Goal: Task Accomplishment & Management: Complete application form

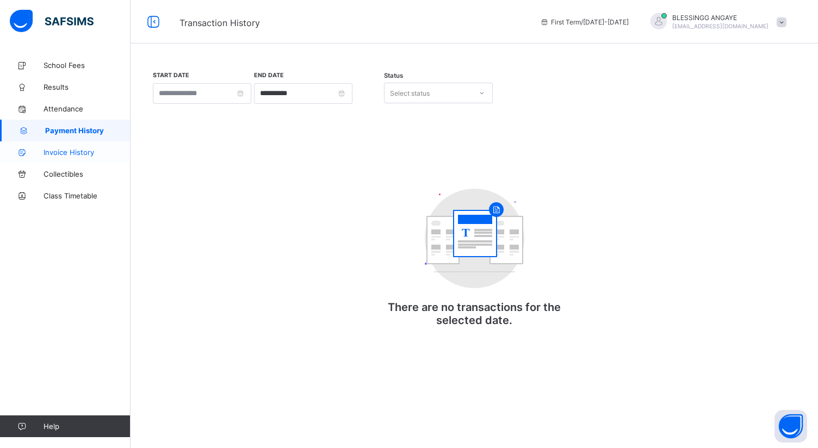
click at [78, 150] on span "Invoice History" at bounding box center [87, 152] width 87 height 9
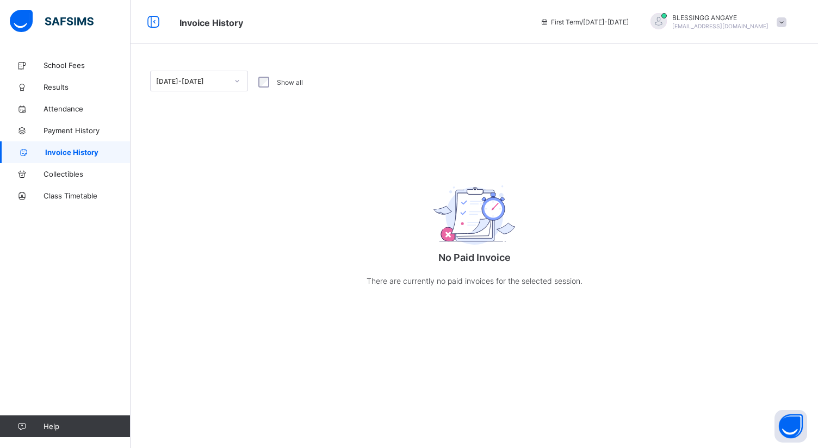
click at [78, 150] on span "Invoice History" at bounding box center [87, 152] width 85 height 9
click at [85, 67] on span "School Fees" at bounding box center [87, 65] width 87 height 9
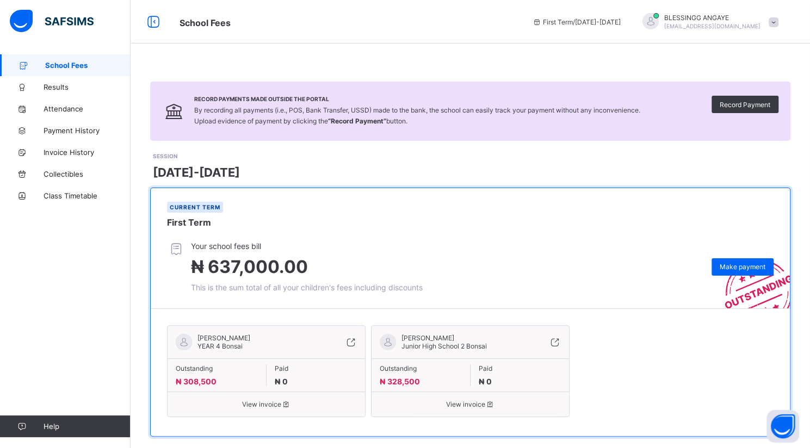
drag, startPoint x: 815, startPoint y: 140, endPoint x: 606, endPoint y: 226, distance: 225.8
click at [606, 226] on div "Current term First Term" at bounding box center [470, 214] width 639 height 53
click at [754, 101] on span "Record Payment" at bounding box center [745, 105] width 51 height 8
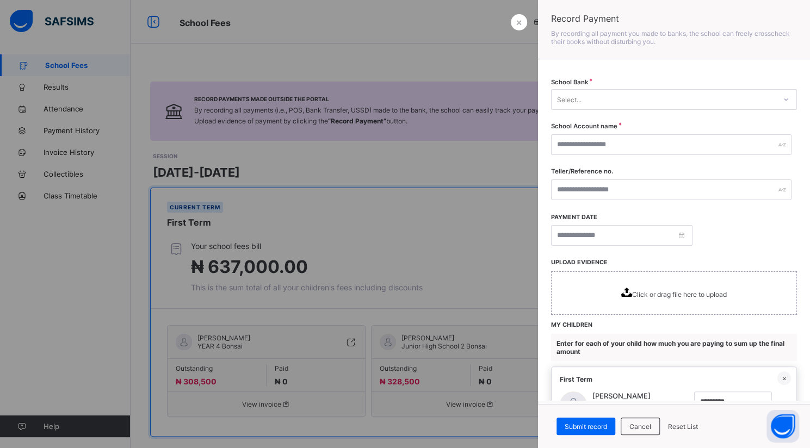
drag, startPoint x: 800, startPoint y: 145, endPoint x: 806, endPoint y: 200, distance: 55.3
click at [806, 200] on div "School Bank Select... School Account name Teller/Reference no. Payment date UPL…" at bounding box center [674, 230] width 272 height 340
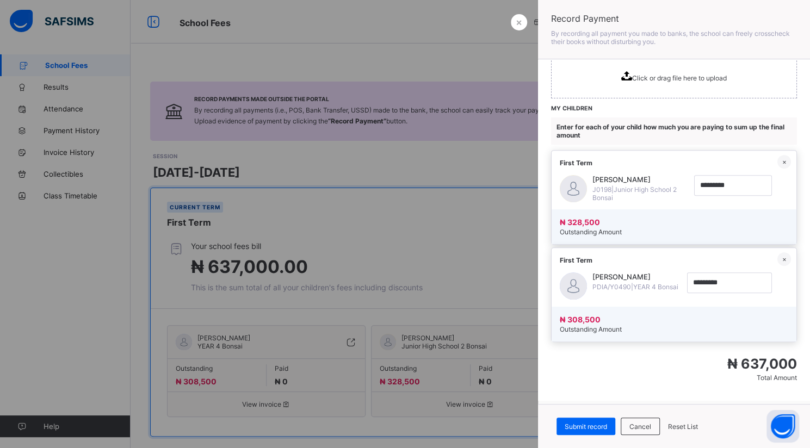
scroll to position [221, 0]
click at [670, 76] on span "Click or drag file here to upload" at bounding box center [679, 78] width 95 height 8
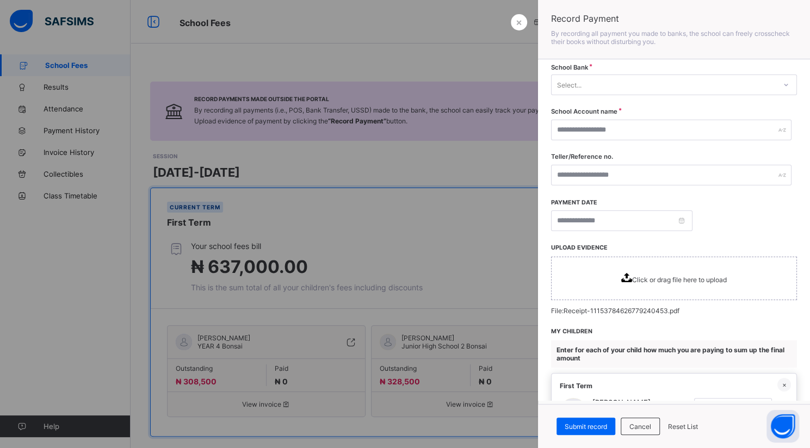
scroll to position [0, 0]
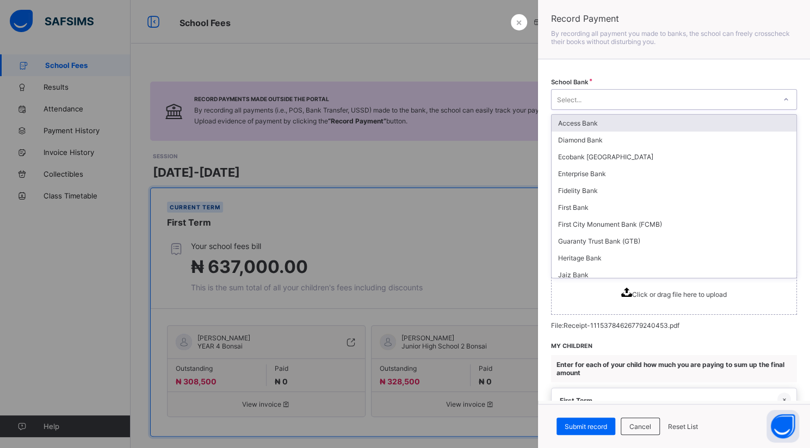
click at [777, 104] on div at bounding box center [786, 99] width 18 height 17
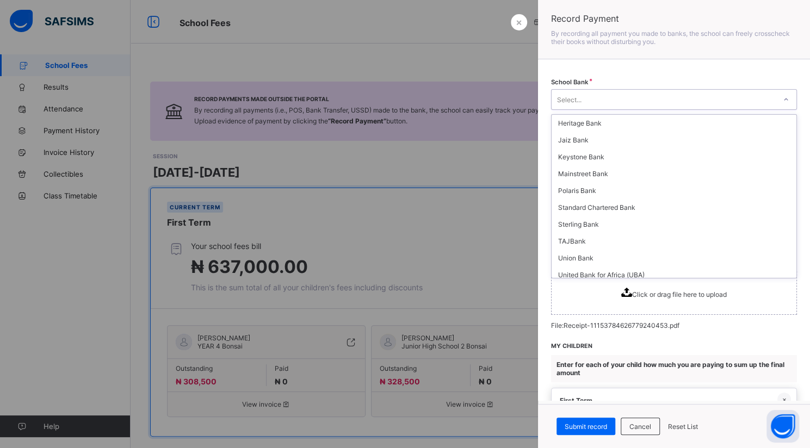
scroll to position [197, 0]
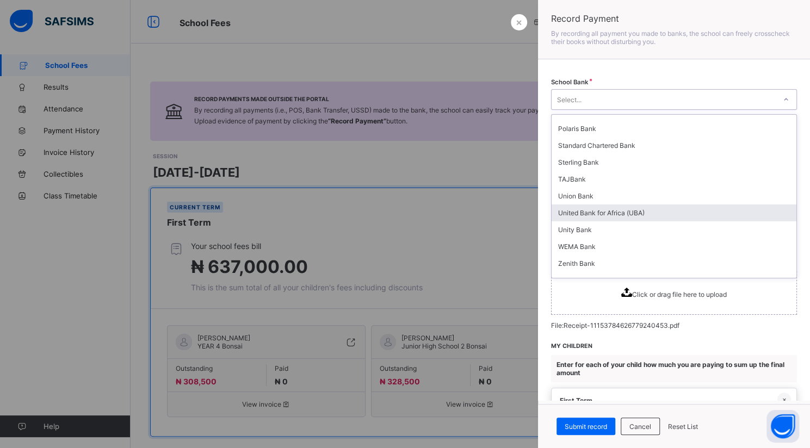
click at [681, 205] on div "United Bank for Africa (UBA)" at bounding box center [674, 213] width 245 height 17
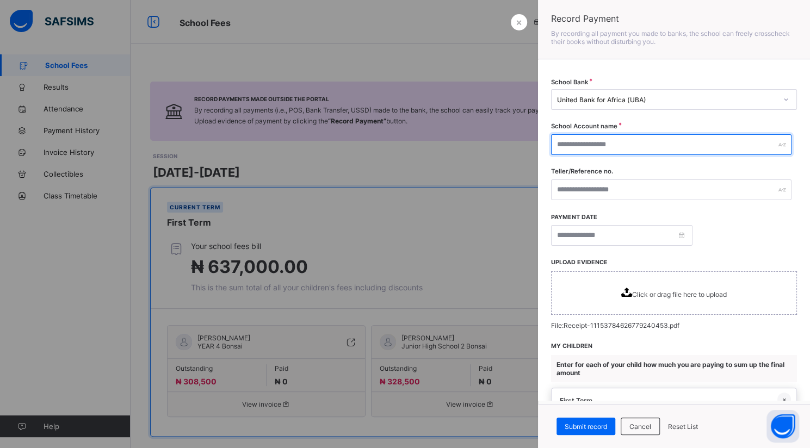
click at [772, 145] on div at bounding box center [671, 144] width 240 height 21
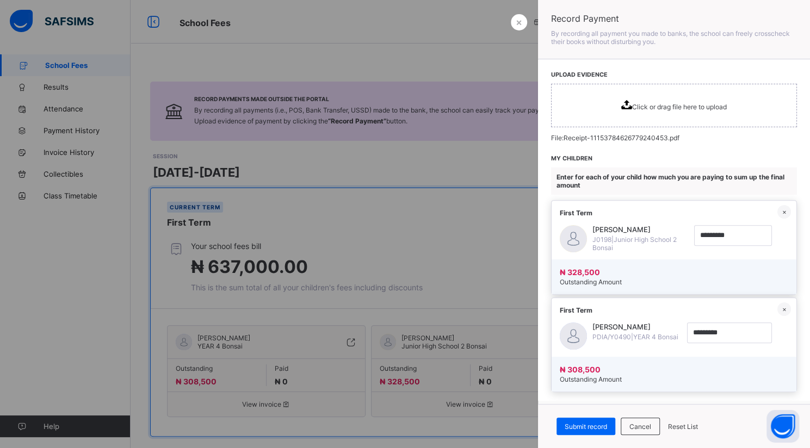
scroll to position [241, 0]
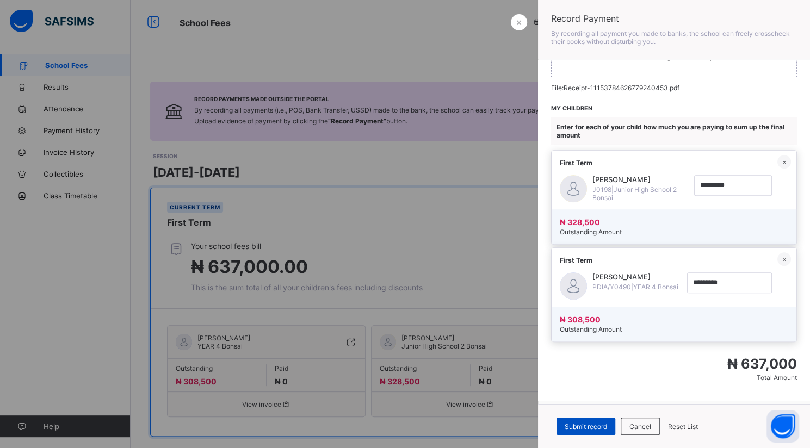
type input "********"
click at [594, 428] on span "Submit record" at bounding box center [586, 427] width 42 height 8
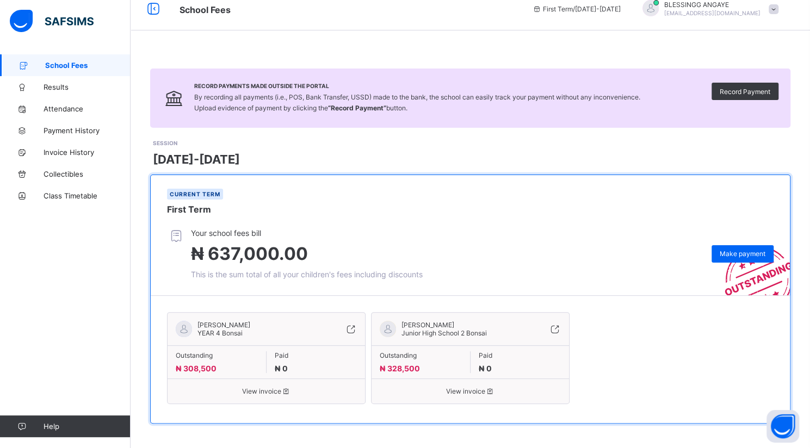
scroll to position [0, 0]
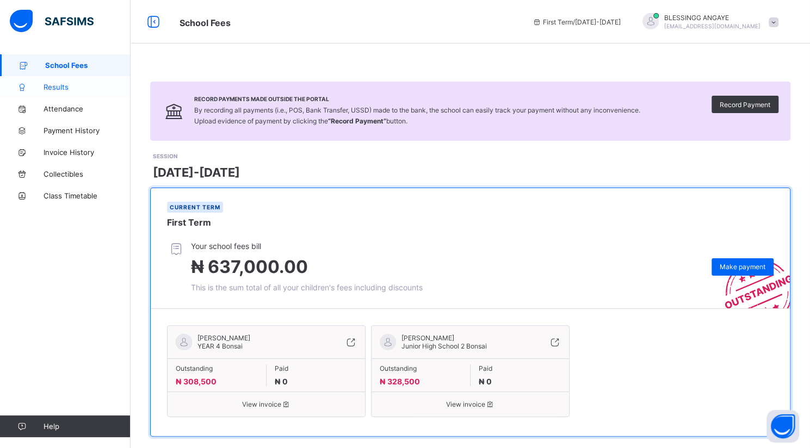
click at [63, 83] on span "Results" at bounding box center [87, 87] width 87 height 9
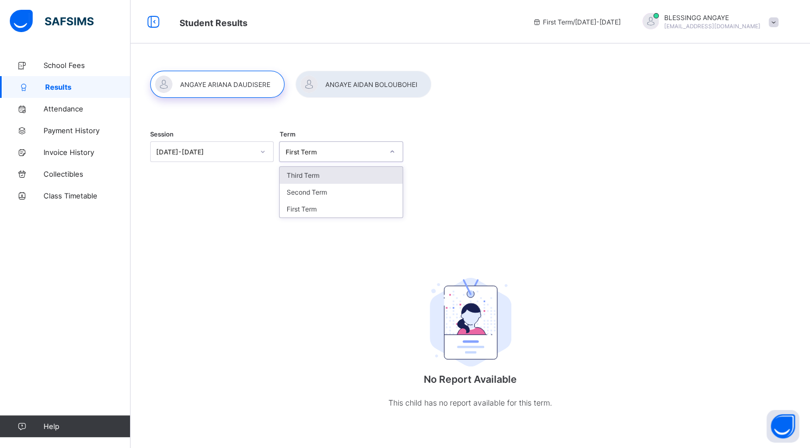
click at [394, 151] on icon at bounding box center [392, 151] width 7 height 11
click at [271, 150] on div at bounding box center [262, 151] width 18 height 17
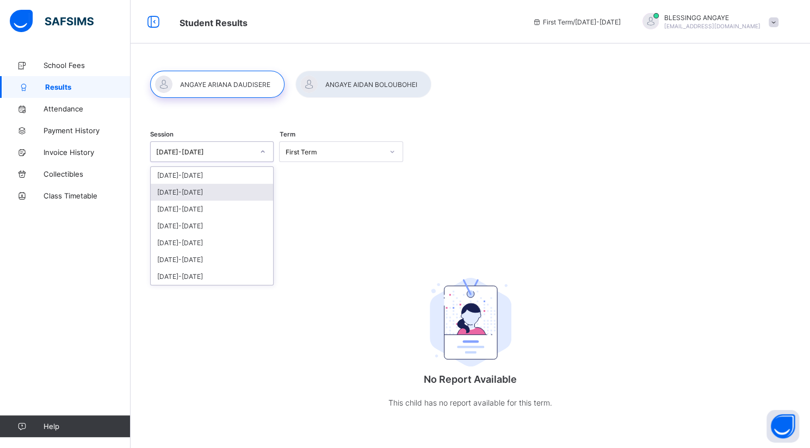
click at [241, 188] on div "[DATE]-[DATE]" at bounding box center [212, 192] width 122 height 17
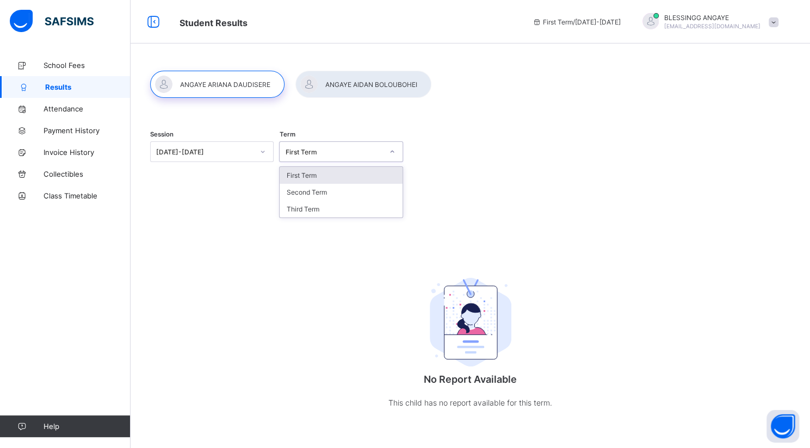
click at [394, 158] on div at bounding box center [392, 151] width 18 height 17
click at [352, 202] on div "Third Term" at bounding box center [341, 209] width 122 height 17
click at [333, 89] on div at bounding box center [363, 84] width 136 height 27
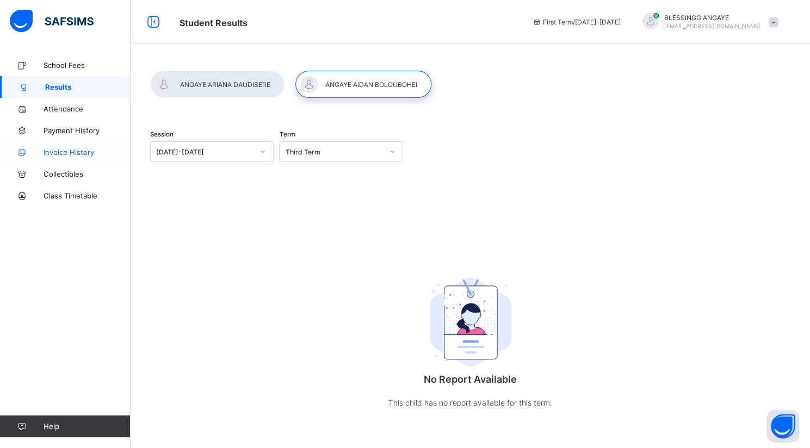
click at [57, 146] on link "Invoice History" at bounding box center [65, 152] width 131 height 22
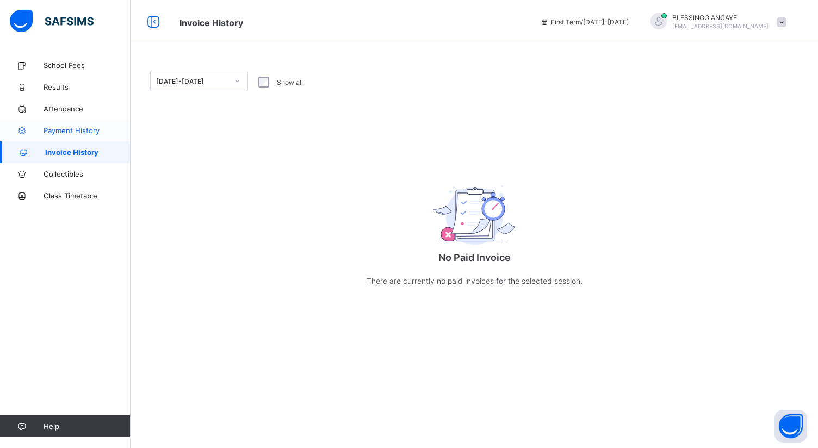
click at [79, 137] on link "Payment History" at bounding box center [65, 131] width 131 height 22
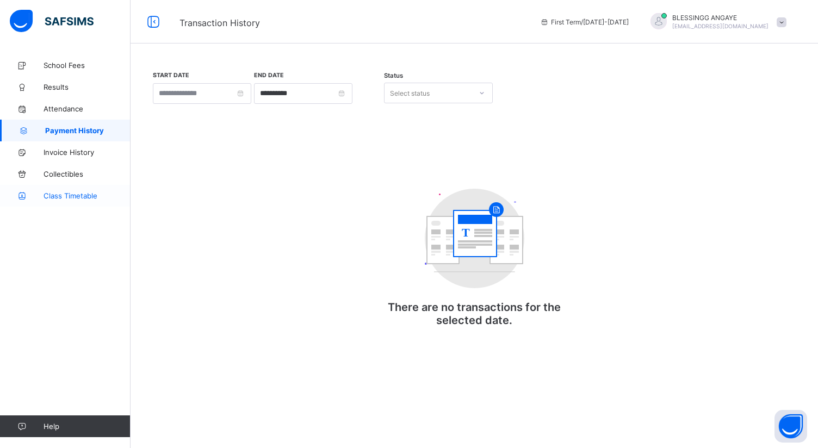
click at [66, 200] on span "Class Timetable" at bounding box center [87, 195] width 87 height 9
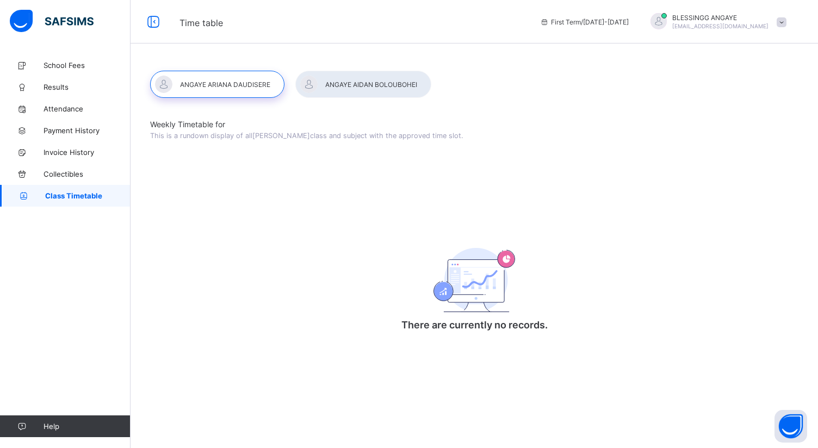
click at [259, 92] on div at bounding box center [217, 84] width 134 height 27
click at [348, 81] on div at bounding box center [363, 84] width 136 height 27
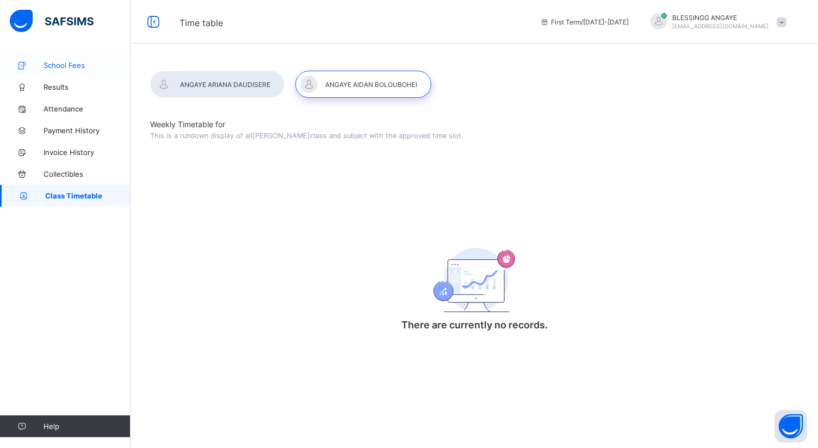
click at [76, 65] on span "School Fees" at bounding box center [87, 65] width 87 height 9
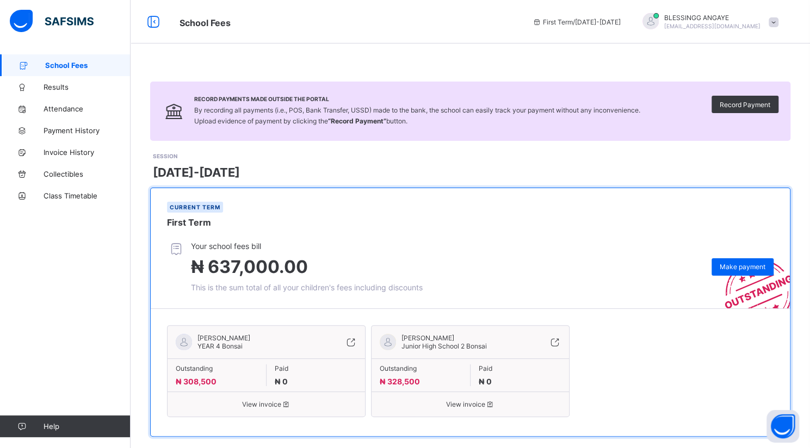
click at [133, 375] on div "Record Payments Made Outside the Portal By recording all payments (i.e., POS, B…" at bounding box center [470, 259] width 679 height 410
